Goal: Information Seeking & Learning: Learn about a topic

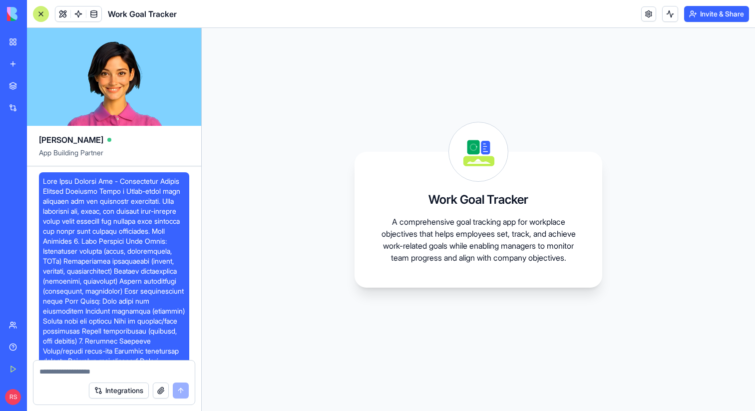
scroll to position [1436, 0]
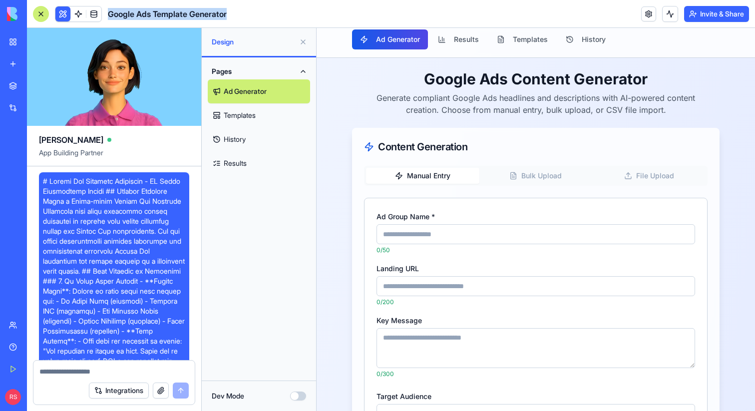
scroll to position [4116, 0]
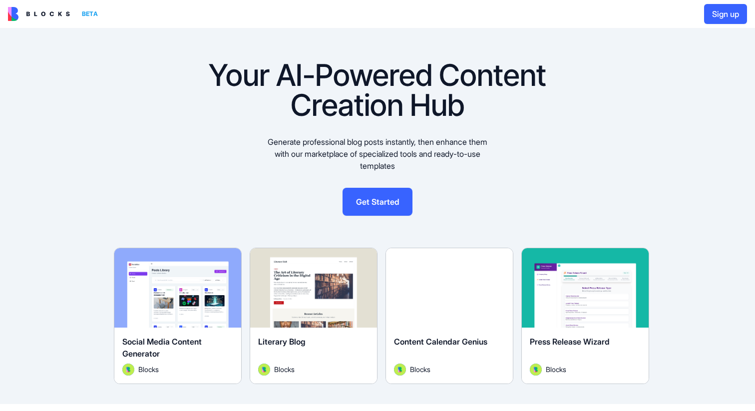
click at [142, 92] on div "Your AI-Powered Content Creation Hub Generate professional blog posts instantly…" at bounding box center [377, 130] width 755 height 204
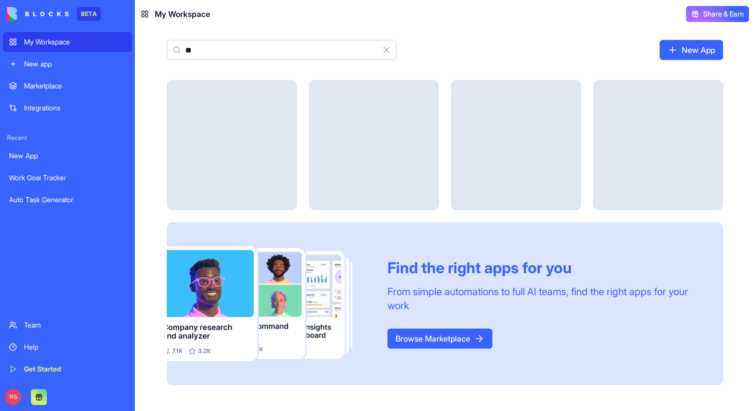
type input "*"
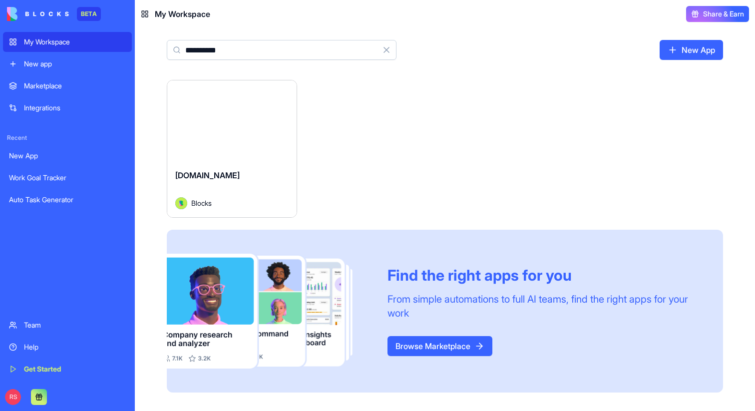
type input "**********"
click at [222, 173] on div "[DOMAIN_NAME]" at bounding box center [231, 183] width 113 height 28
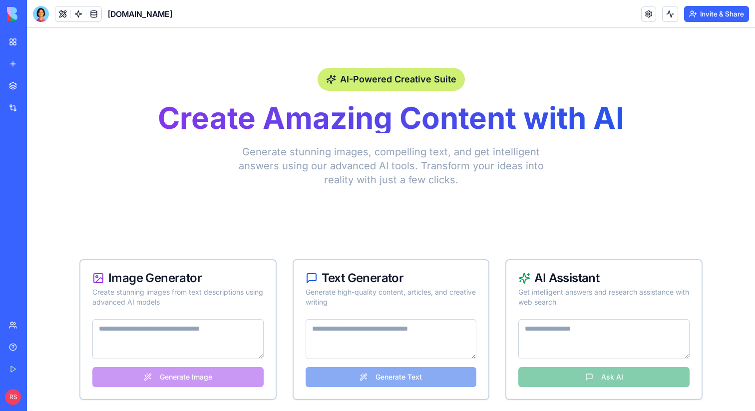
click at [552, 49] on div "AI-Powered Creative Suite Create Amazing Content with AI Generate stunning imag…" at bounding box center [390, 127] width 623 height 167
click at [597, 14] on header "Blocks.diy Invite & Share" at bounding box center [391, 14] width 728 height 28
click at [723, 14] on html "BETA My Workspace New app Marketplace Integrations Recent New App Work Goal Tra…" at bounding box center [377, 205] width 755 height 411
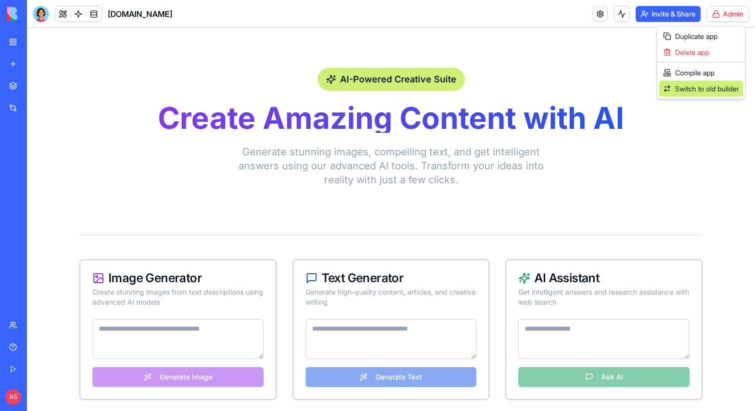
click at [691, 92] on span "Switch to old builder" at bounding box center [707, 89] width 64 height 10
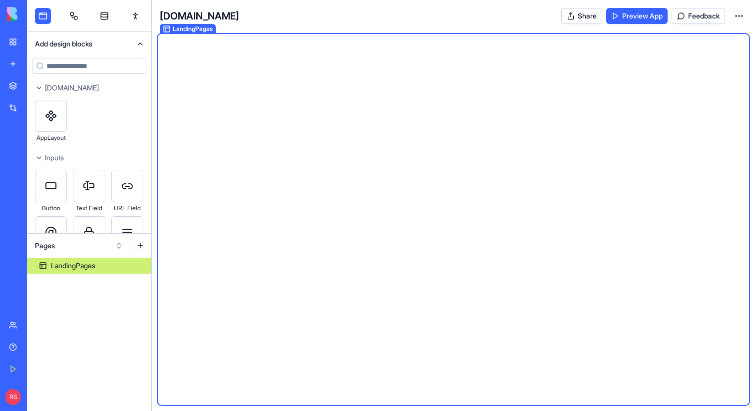
click at [56, 247] on button "Pages" at bounding box center [79, 246] width 98 height 16
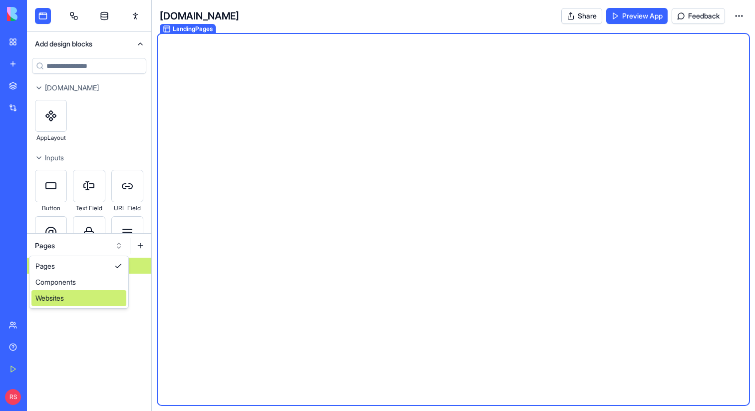
click at [58, 298] on div "Websites" at bounding box center [78, 298] width 95 height 16
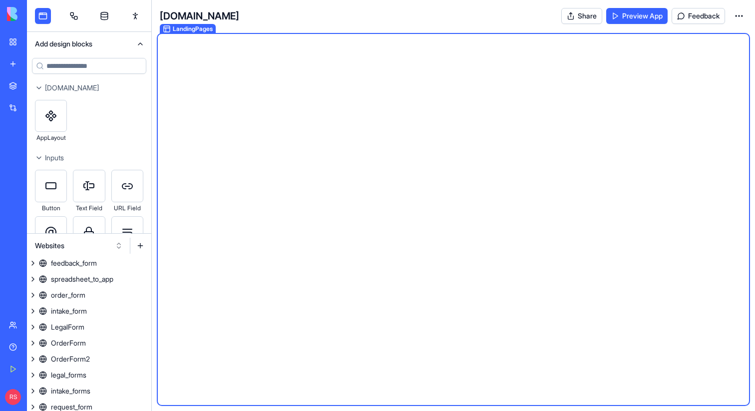
scroll to position [837, 0]
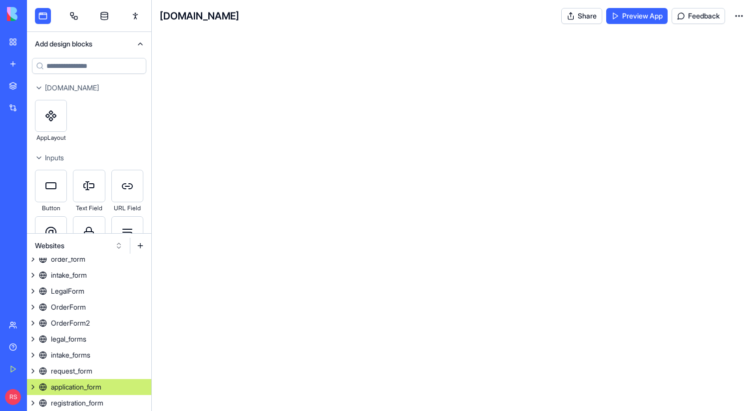
click at [85, 391] on div "application_form" at bounding box center [76, 387] width 50 height 10
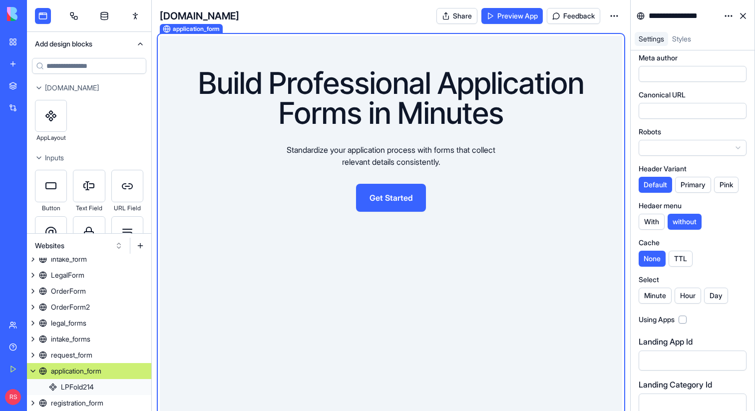
scroll to position [184, 0]
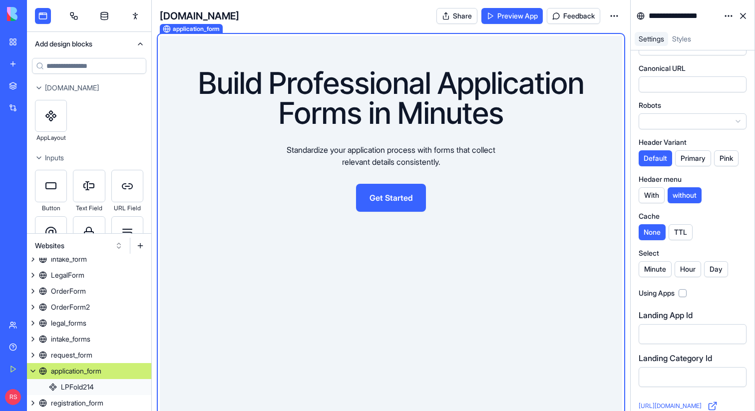
click at [655, 404] on link "https://blocks.diy/product/lps/pages/application_form" at bounding box center [678, 406] width 79 height 10
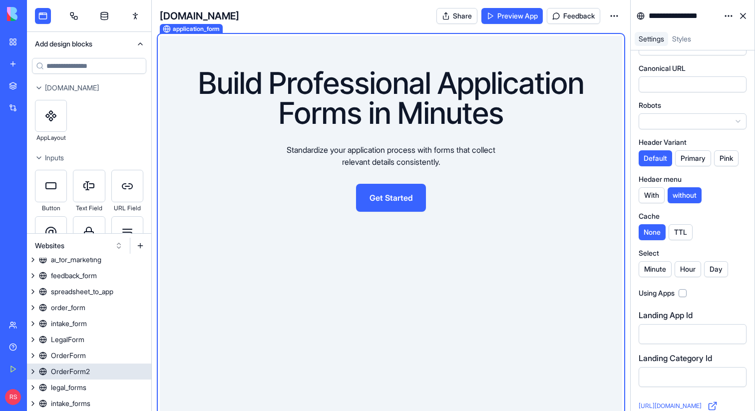
scroll to position [786, 0]
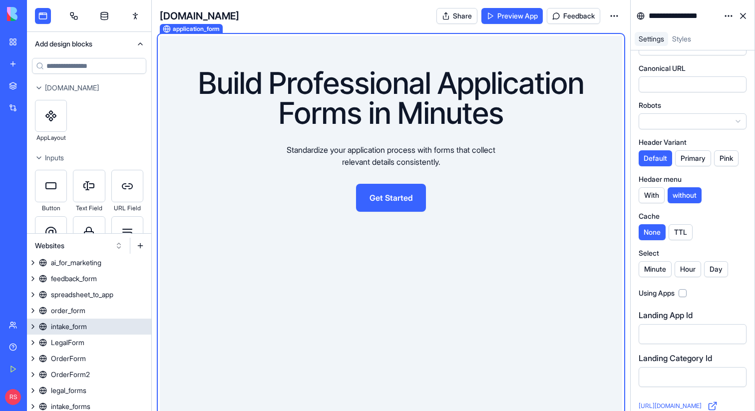
click at [77, 325] on div "intake_form" at bounding box center [69, 327] width 36 height 10
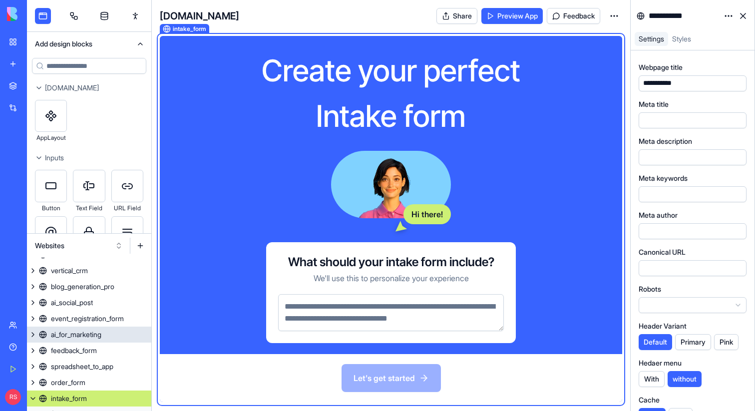
scroll to position [705, 0]
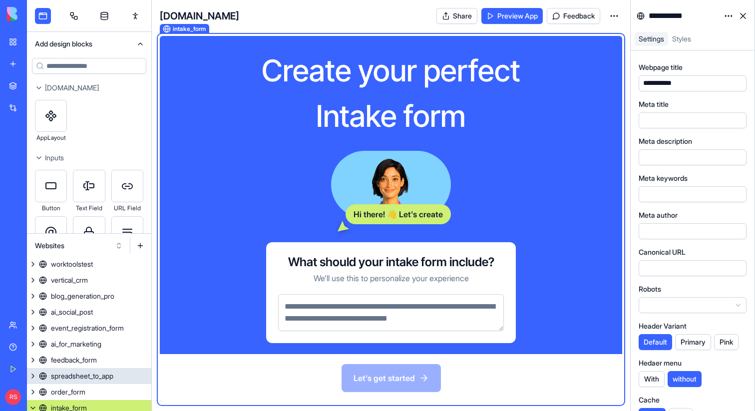
click at [65, 379] on div "spreadsheet_to_app" at bounding box center [82, 376] width 62 height 10
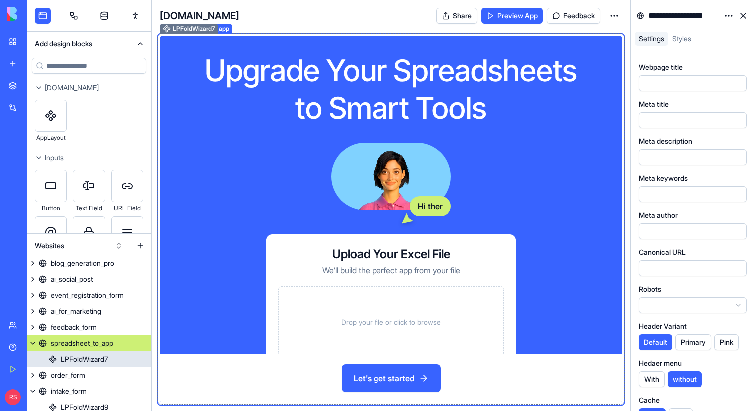
scroll to position [746, 0]
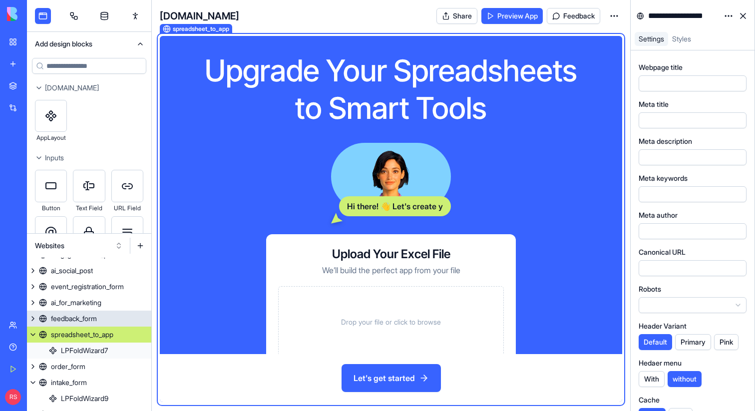
click at [76, 311] on link "feedback_form" at bounding box center [89, 319] width 124 height 16
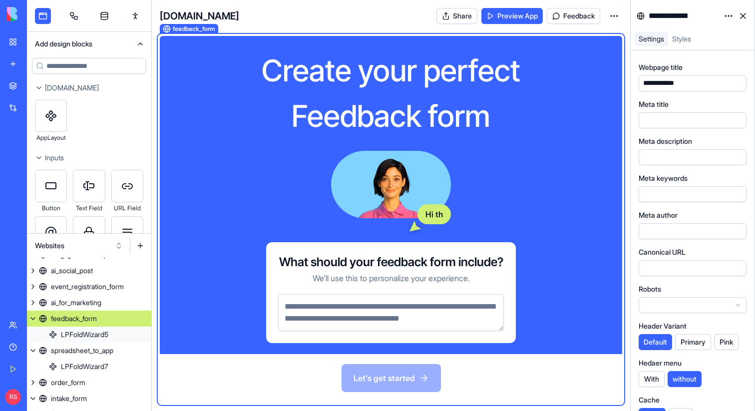
scroll to position [730, 0]
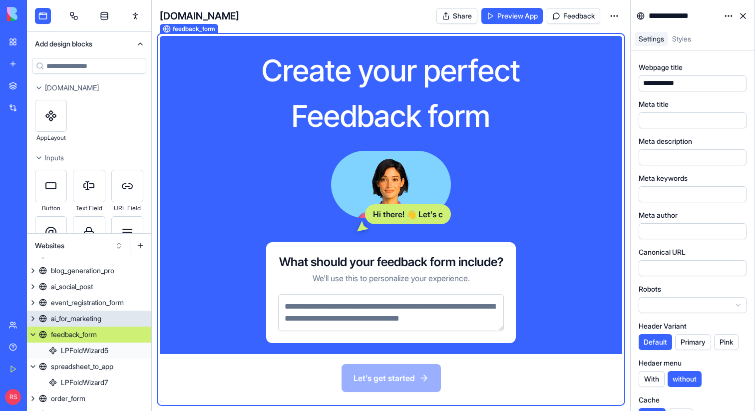
click at [66, 318] on div "ai_for_marketing" at bounding box center [76, 319] width 50 height 10
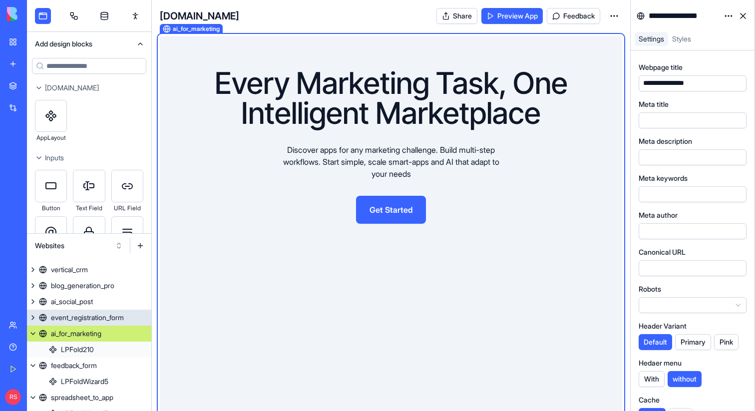
scroll to position [714, 0]
click at [73, 316] on div "event_registration_form" at bounding box center [87, 319] width 73 height 10
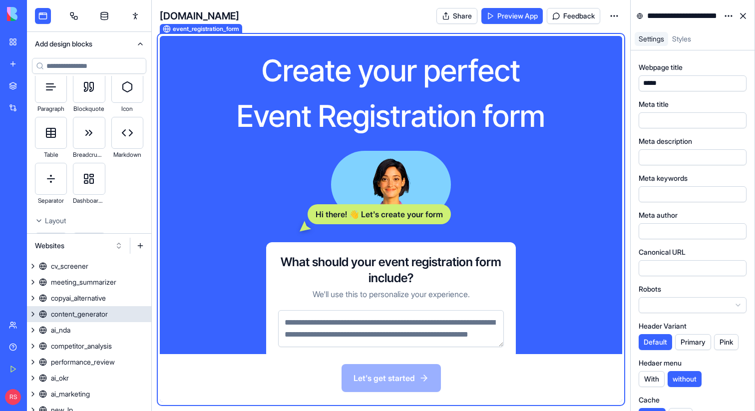
scroll to position [650, 0]
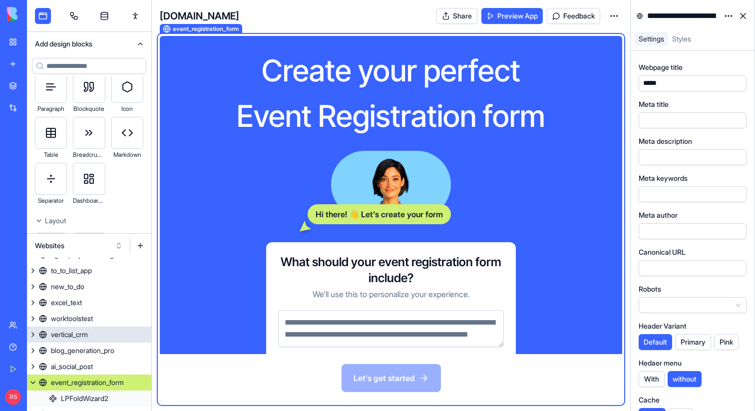
click at [65, 337] on div "vertical_crm" at bounding box center [69, 335] width 37 height 10
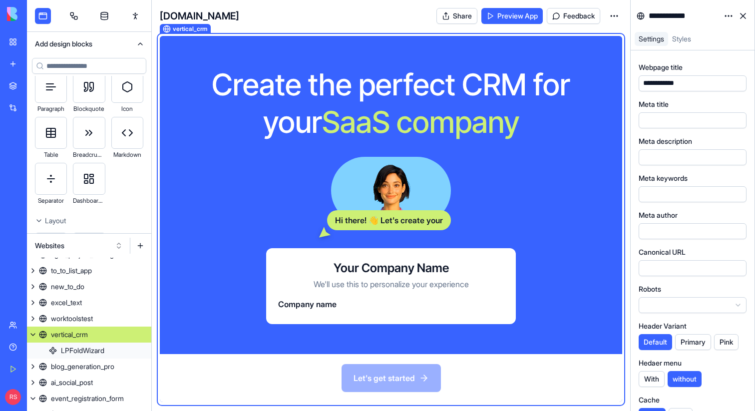
scroll to position [184, 0]
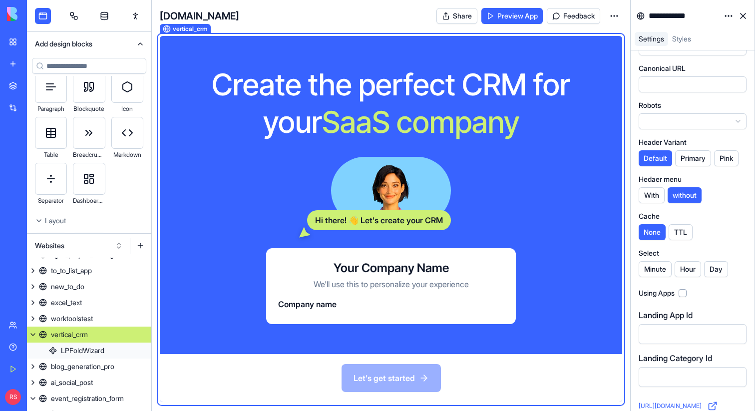
click at [657, 404] on link "https://blocks.diy/product/lps/pages/vertical_crm" at bounding box center [678, 406] width 79 height 10
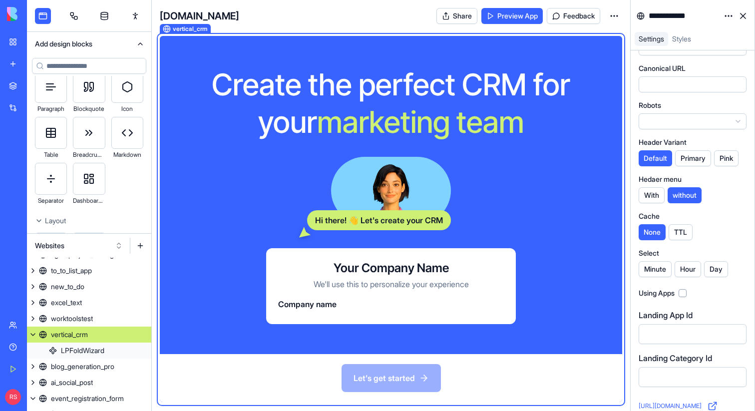
click at [32, 333] on button at bounding box center [33, 335] width 12 height 16
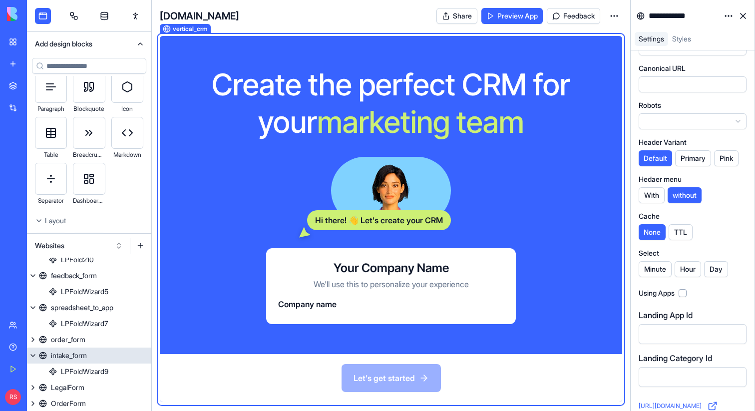
scroll to position [933, 0]
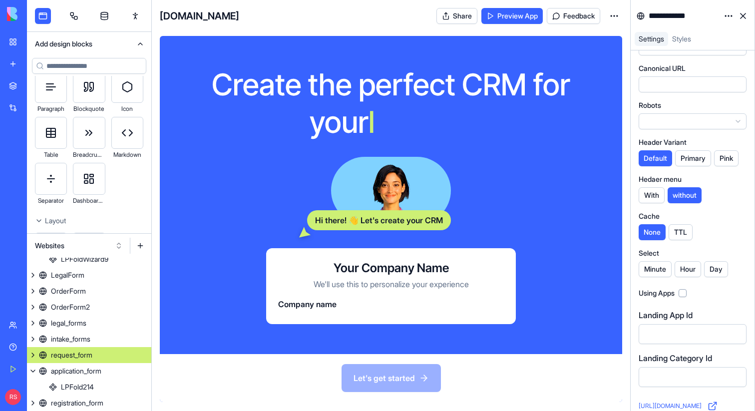
click at [70, 352] on div "request_form" at bounding box center [71, 355] width 41 height 10
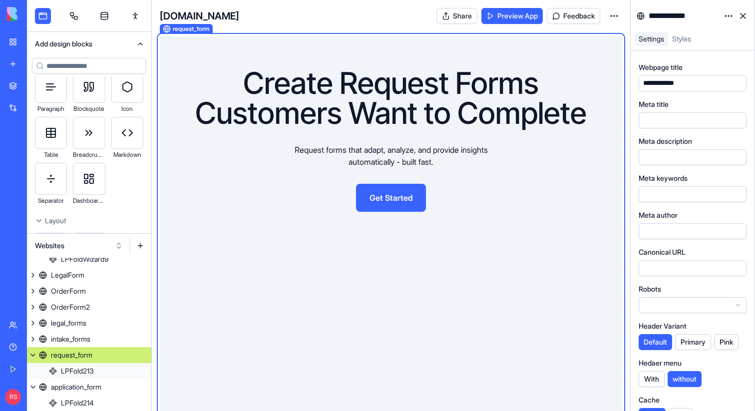
scroll to position [949, 0]
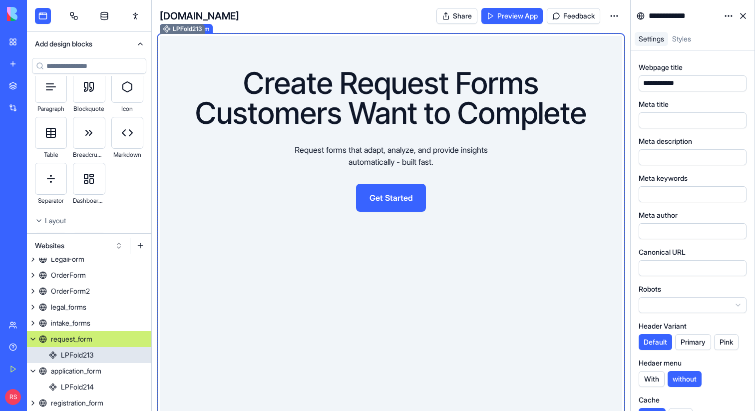
click at [66, 356] on div "LPFold213" at bounding box center [77, 355] width 32 height 10
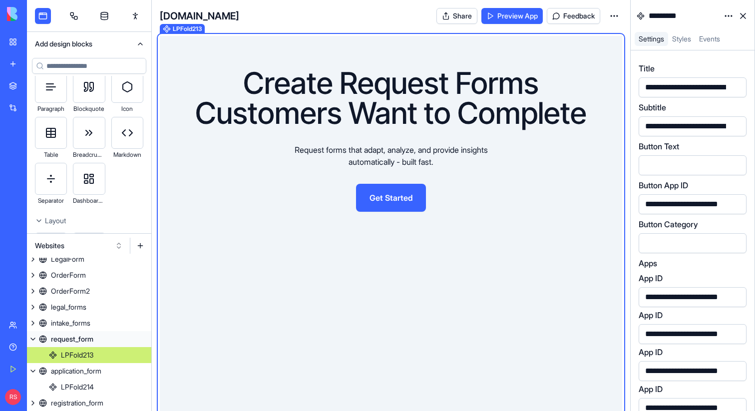
scroll to position [70, 0]
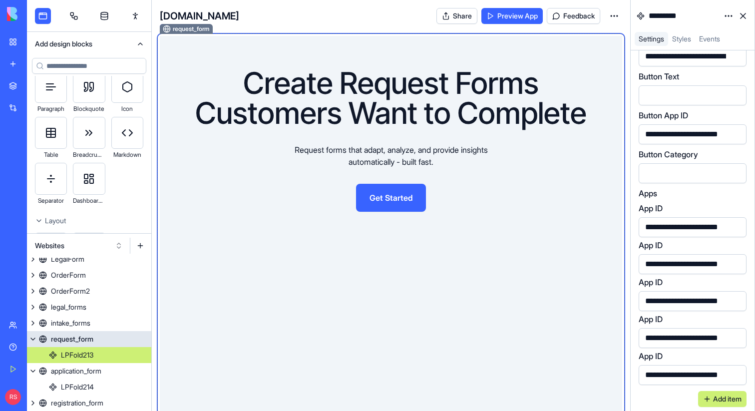
click at [95, 343] on link "request_form" at bounding box center [89, 339] width 124 height 16
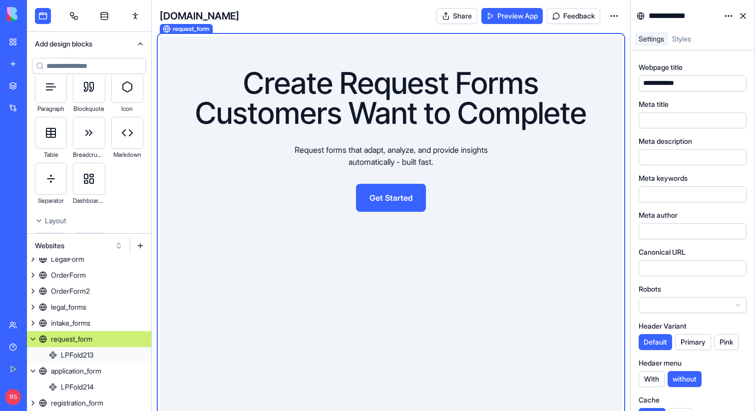
scroll to position [184, 0]
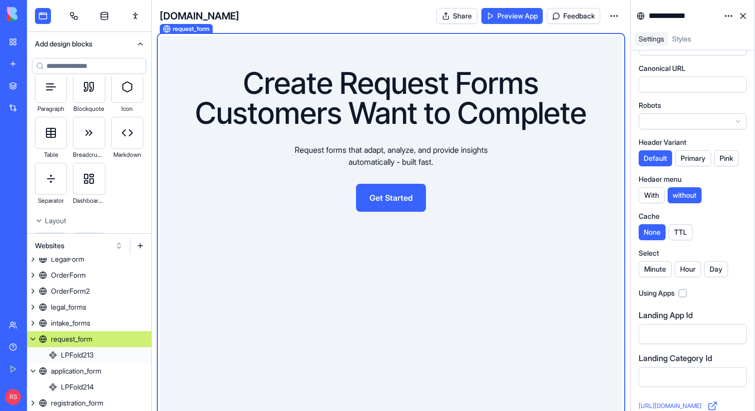
click at [660, 402] on link "https://blocks.diy/product/lps/pages/request_form" at bounding box center [678, 406] width 79 height 10
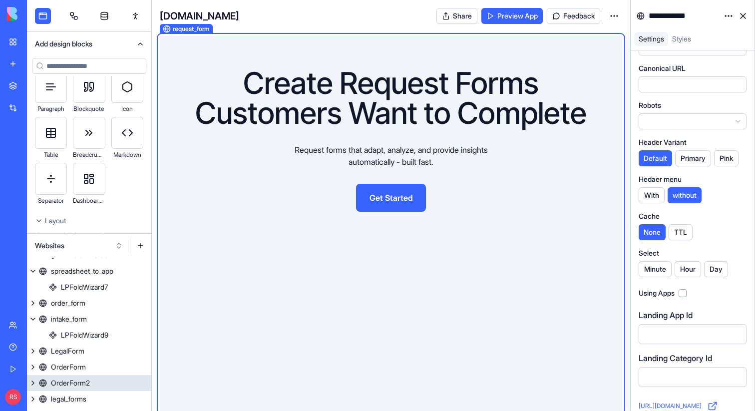
scroll to position [856, 0]
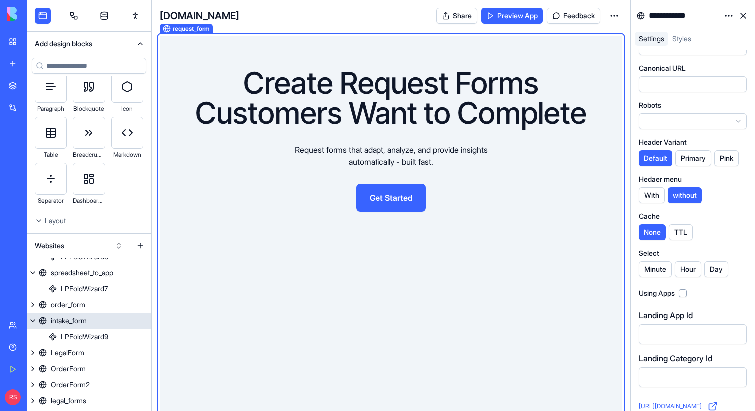
click at [32, 321] on button at bounding box center [33, 321] width 12 height 16
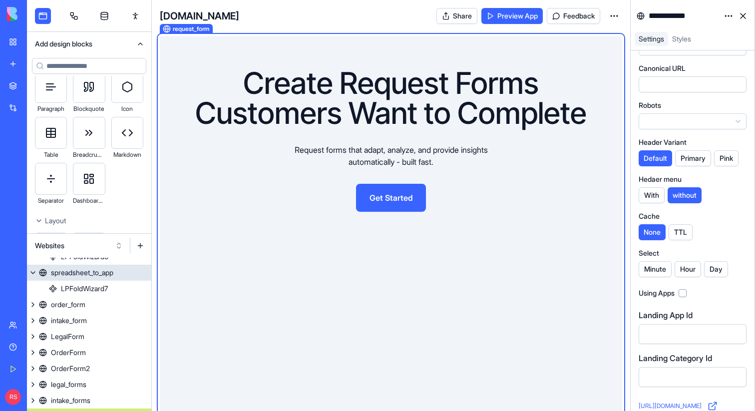
click at [37, 274] on button at bounding box center [33, 273] width 12 height 16
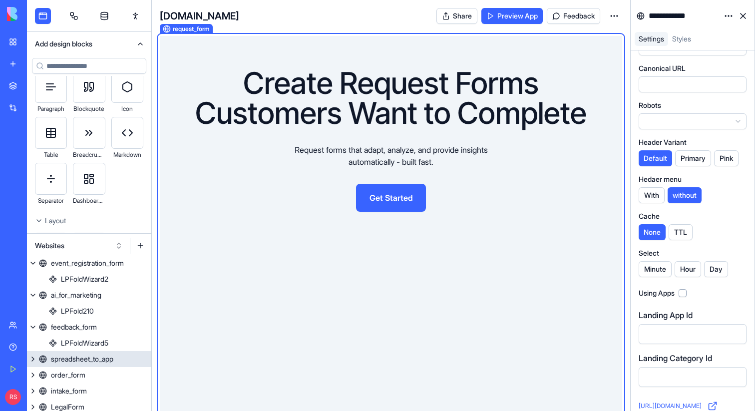
scroll to position [769, 0]
click at [30, 337] on link "LPFoldWizard5" at bounding box center [89, 344] width 124 height 16
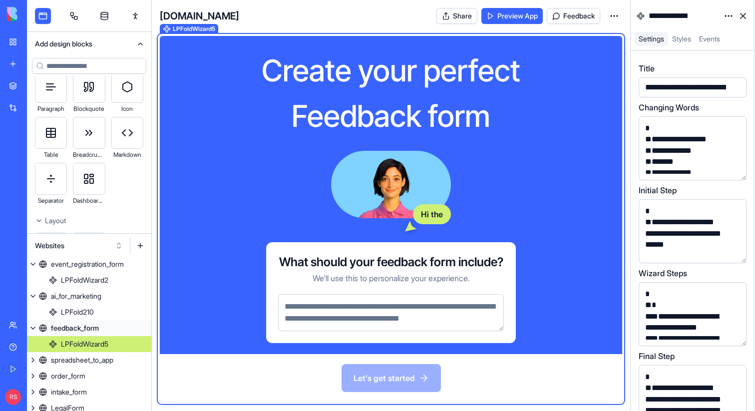
scroll to position [778, 0]
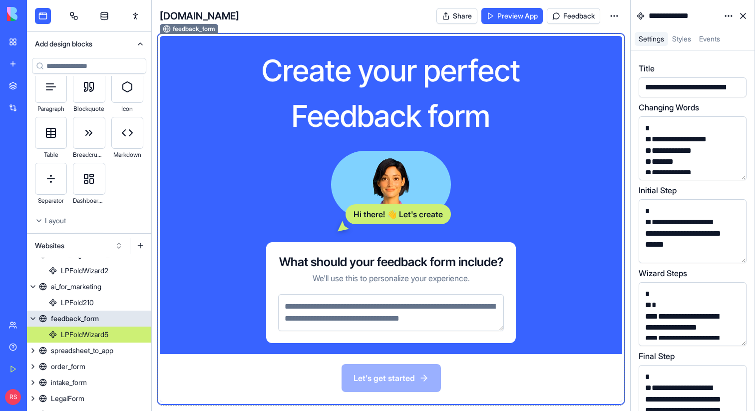
click at [32, 316] on button at bounding box center [33, 319] width 12 height 16
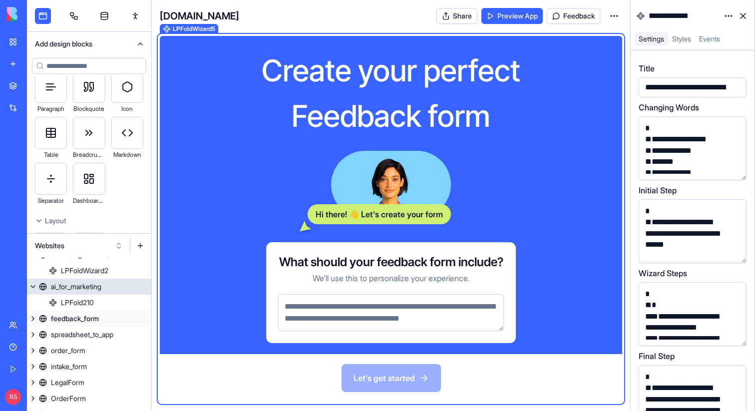
click at [32, 286] on button at bounding box center [33, 287] width 12 height 16
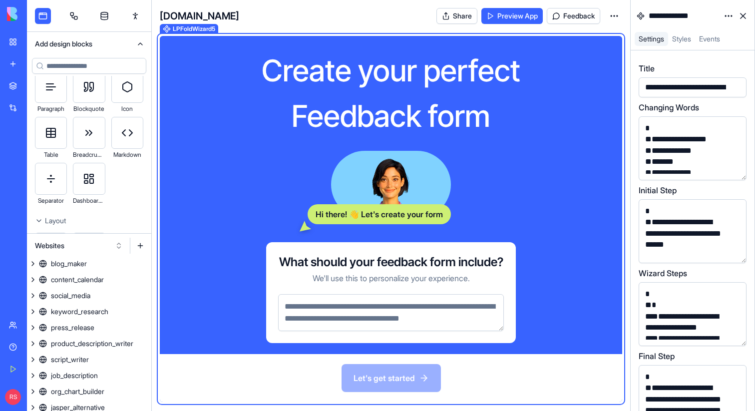
scroll to position [0, 0]
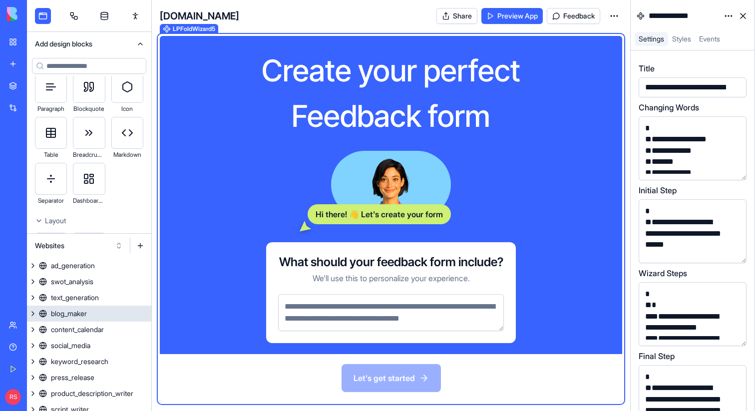
click at [78, 311] on div "blog_maker" at bounding box center [69, 314] width 36 height 10
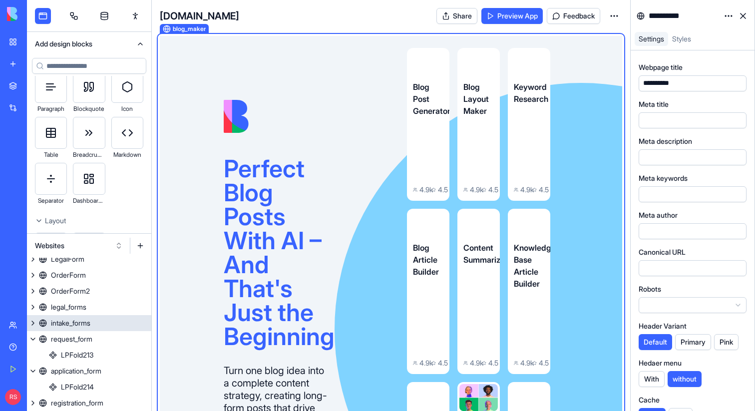
scroll to position [666, 0]
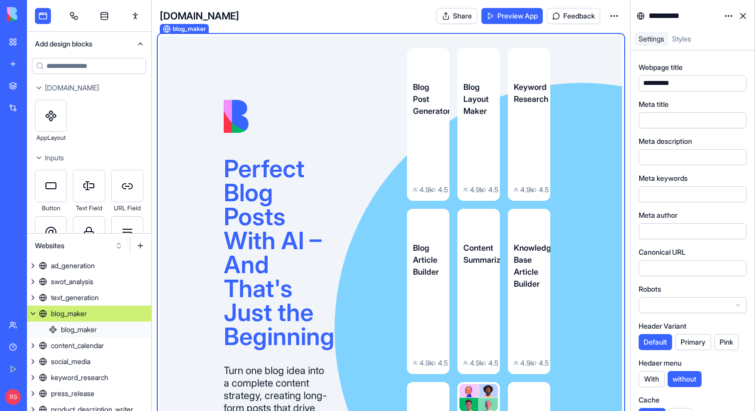
scroll to position [666, 0]
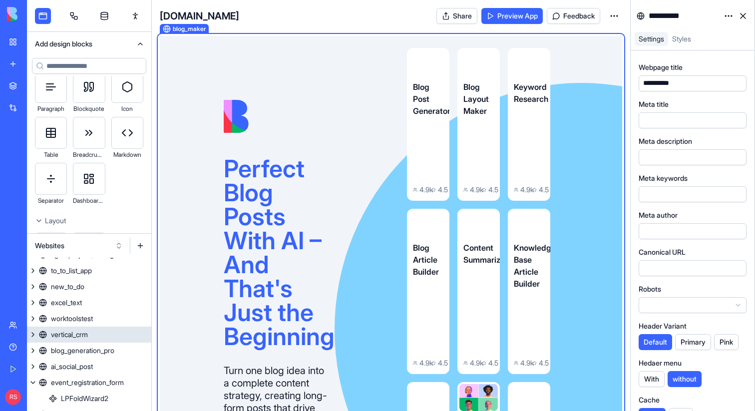
click at [63, 332] on div "vertical_crm" at bounding box center [69, 335] width 37 height 10
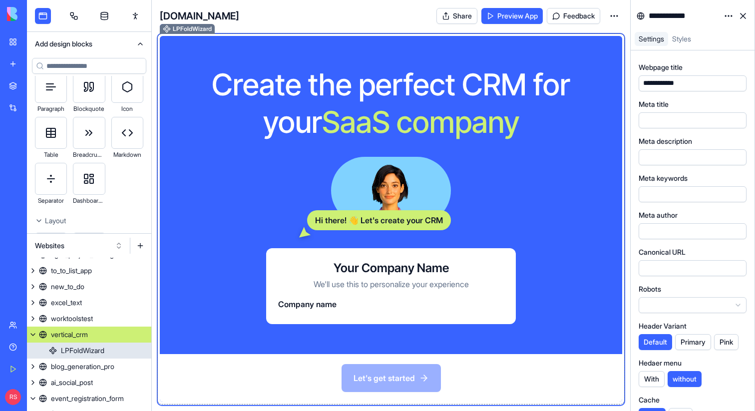
click at [345, 304] on div "Company name" at bounding box center [391, 304] width 226 height 12
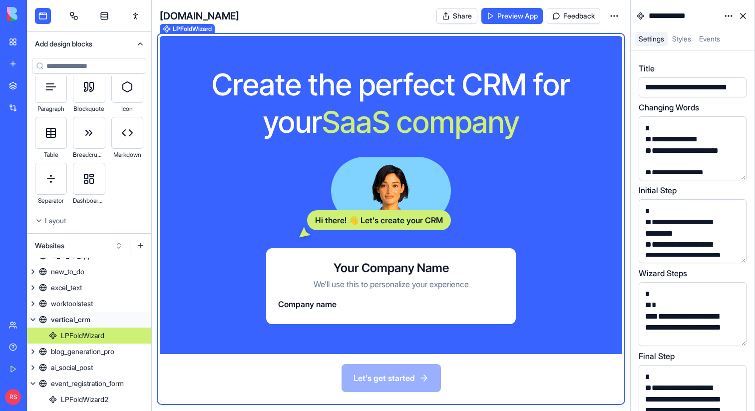
scroll to position [682, 0]
click at [333, 314] on div "Your Company Name We'll use this to personalize your experience Company name" at bounding box center [391, 286] width 250 height 76
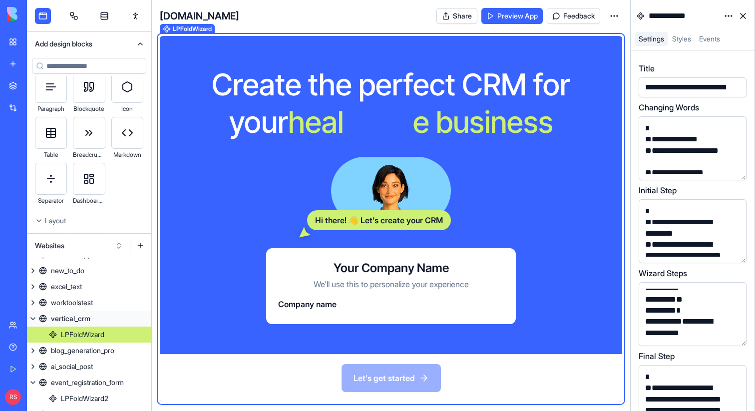
scroll to position [825, 0]
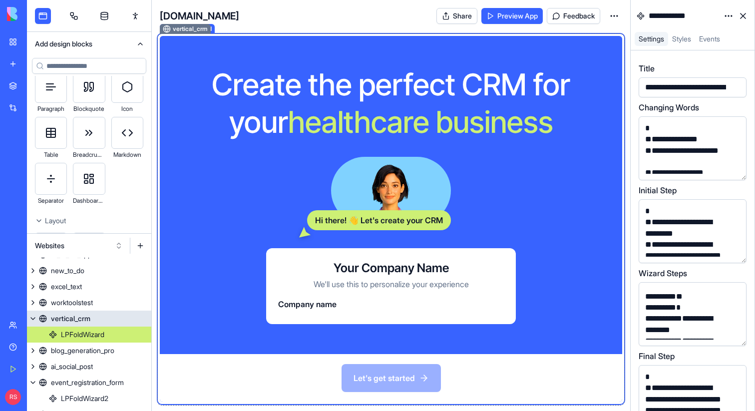
click at [65, 318] on div "vertical_crm" at bounding box center [70, 319] width 39 height 10
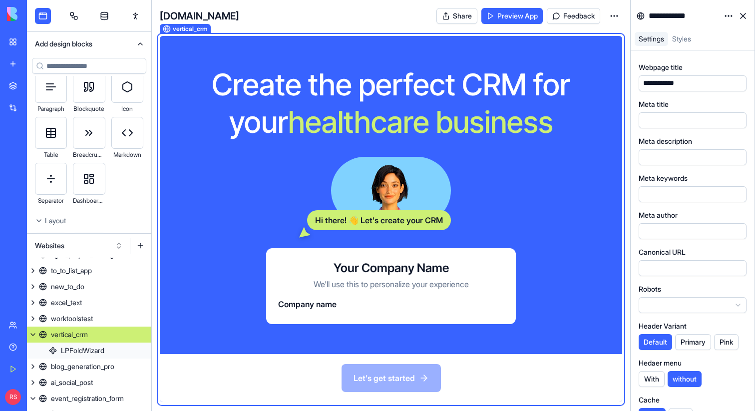
scroll to position [184, 0]
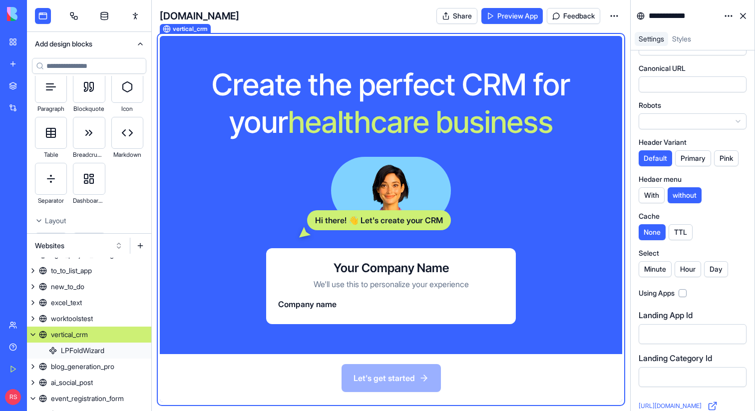
click at [650, 404] on link "https://blocks.diy/product/lps/pages/vertical_crm" at bounding box center [678, 406] width 79 height 10
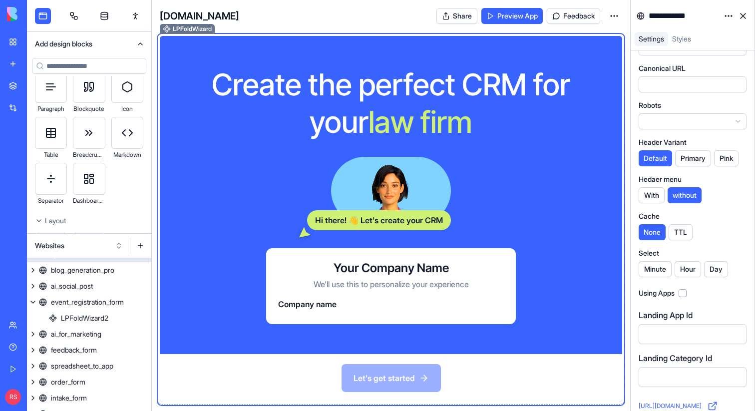
scroll to position [790, 0]
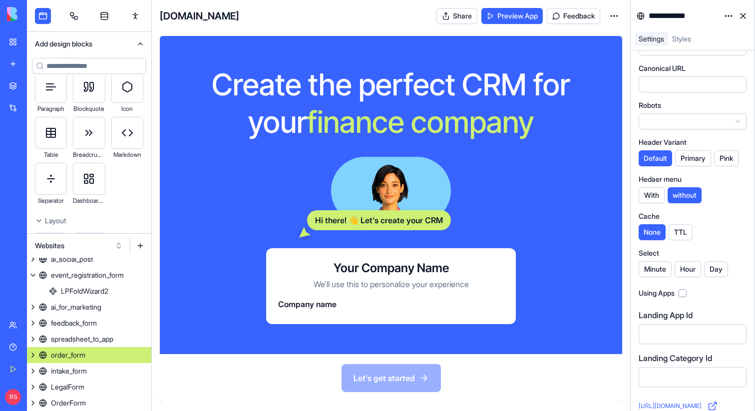
click at [72, 358] on div "order_form" at bounding box center [68, 355] width 34 height 10
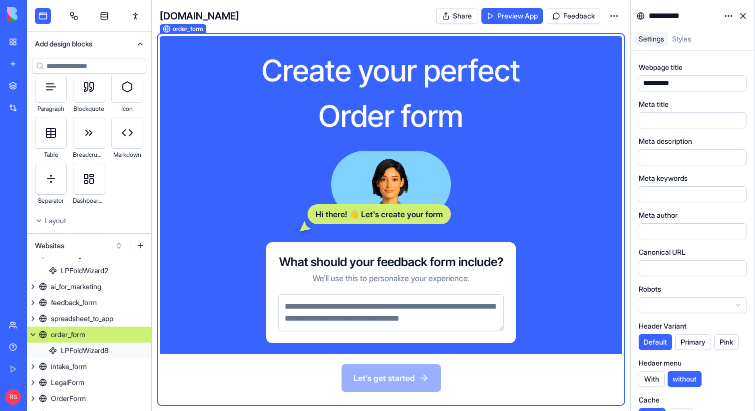
scroll to position [184, 0]
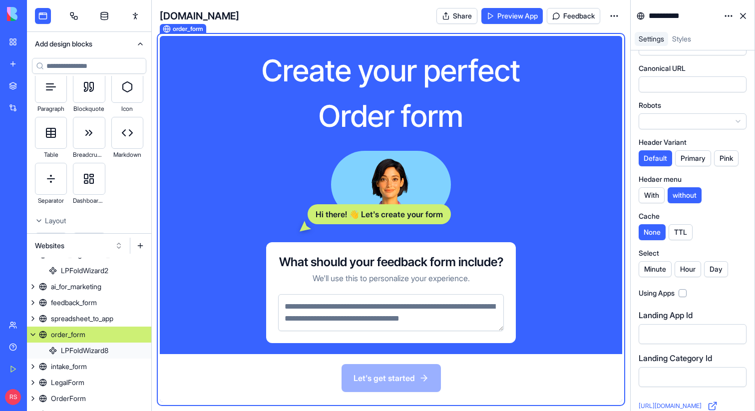
click at [658, 404] on link "https://blocks.diy/product/lps/pages/order_form" at bounding box center [678, 406] width 79 height 10
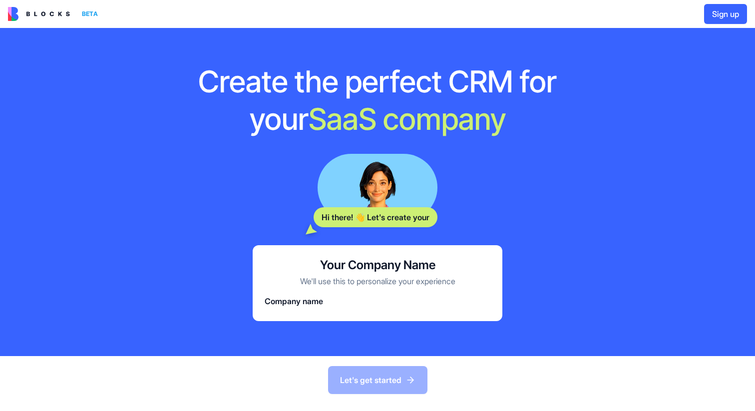
click at [358, 375] on div "Let's get started" at bounding box center [377, 380] width 755 height 48
click at [299, 301] on span "Company name" at bounding box center [294, 301] width 58 height 10
